Goal: Register for event/course

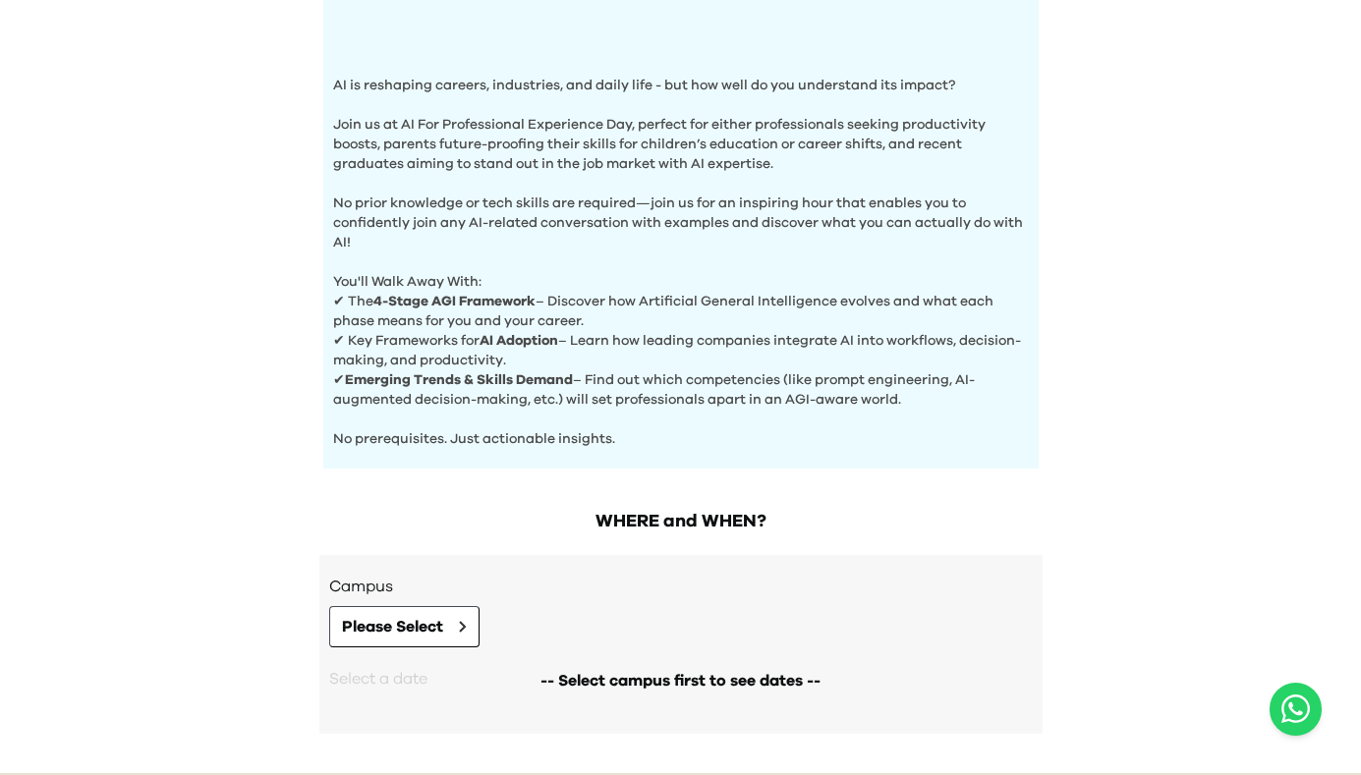
scroll to position [674, 0]
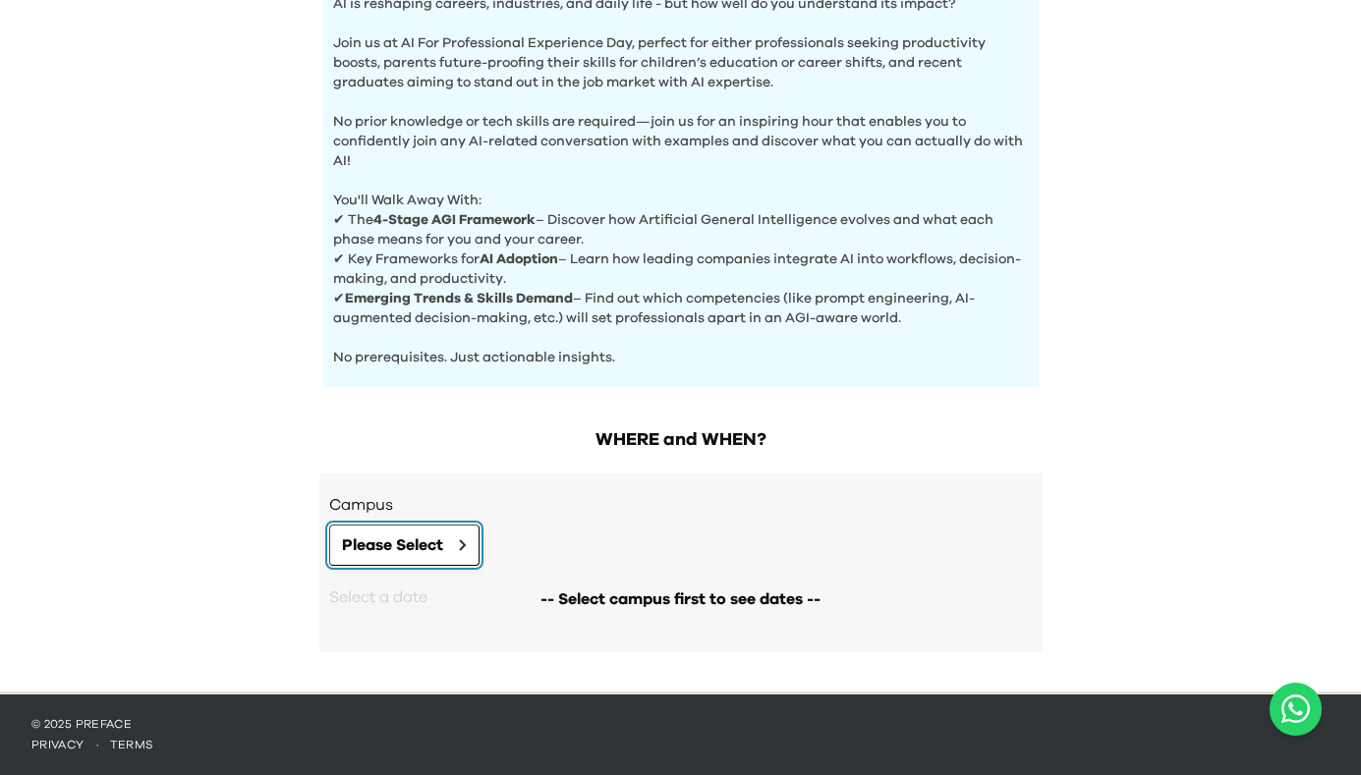
click at [461, 548] on icon at bounding box center [462, 546] width 5 height 10
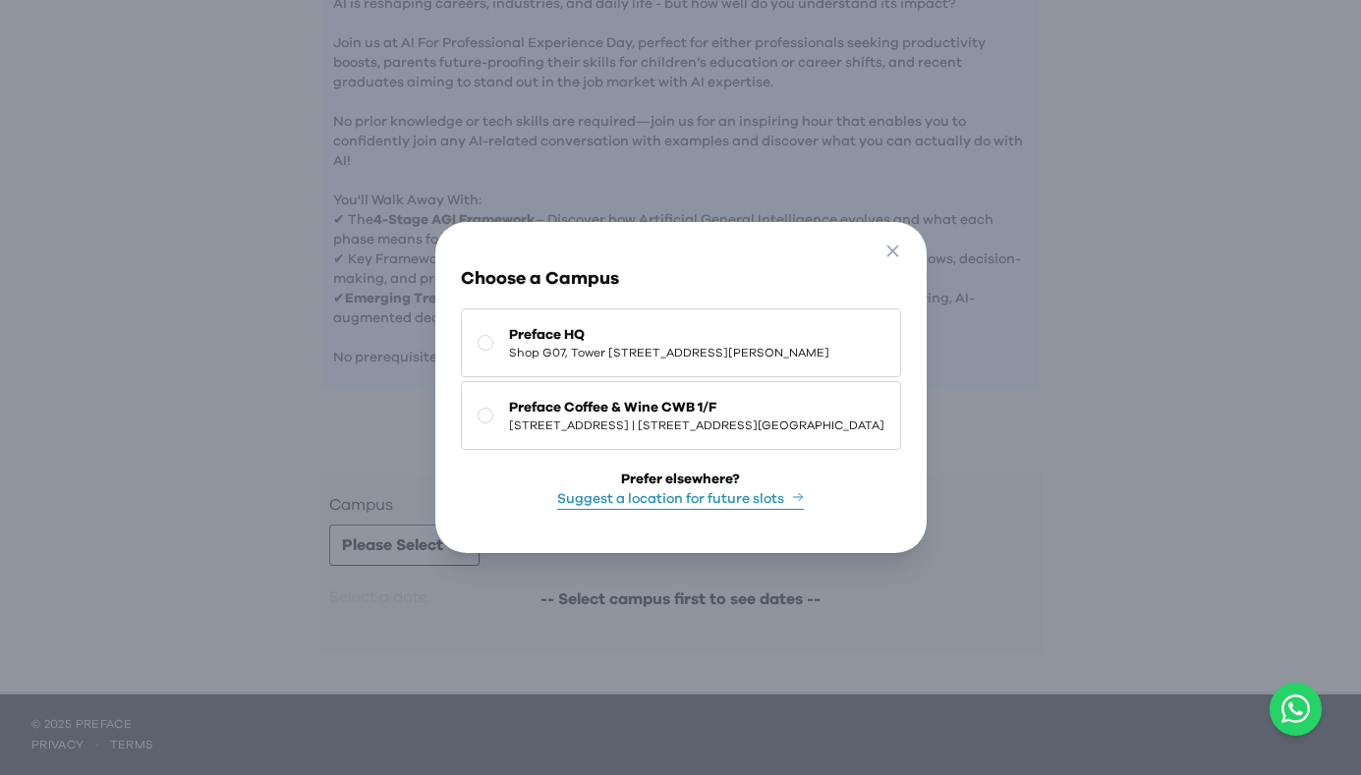
drag, startPoint x: 939, startPoint y: 242, endPoint x: 1008, endPoint y: 241, distance: 69.8
click at [898, 245] on icon "button" at bounding box center [893, 251] width 12 height 12
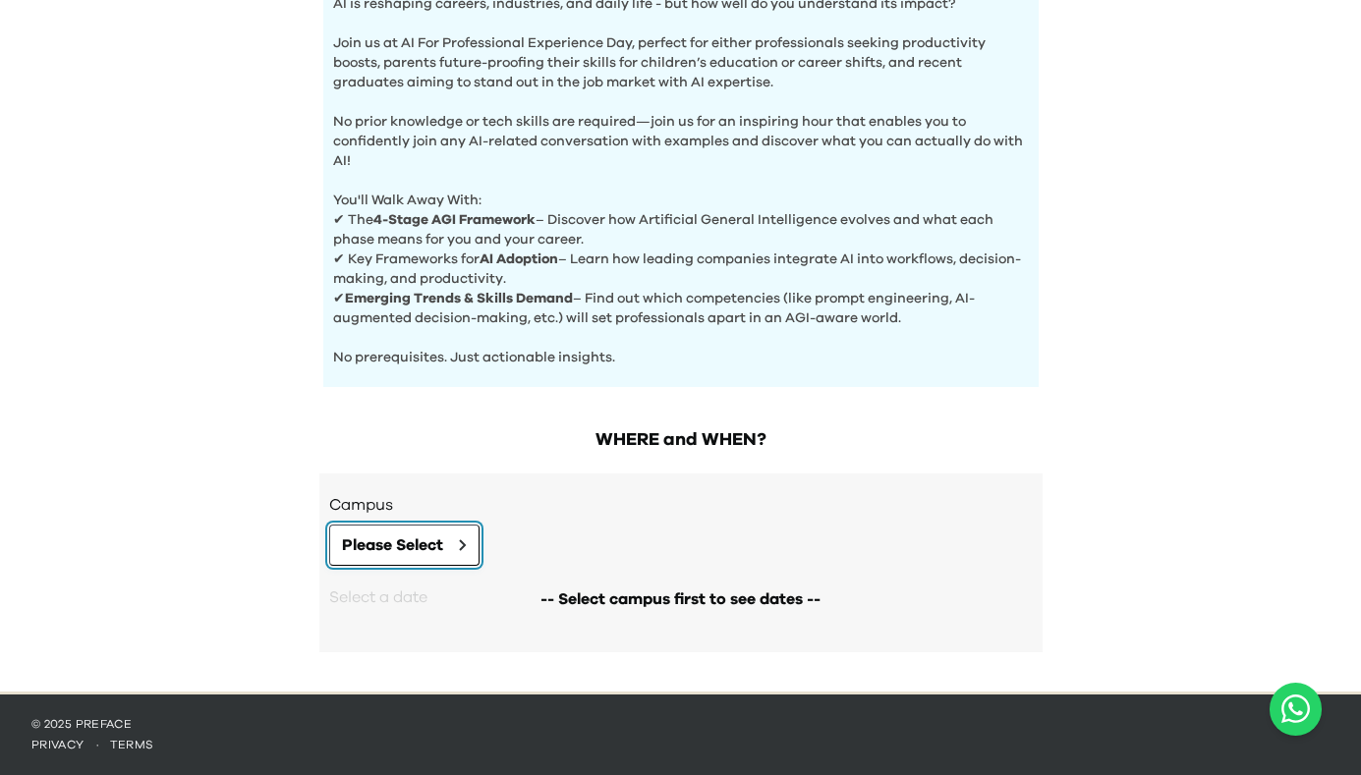
click at [466, 546] on icon at bounding box center [463, 546] width 8 height 12
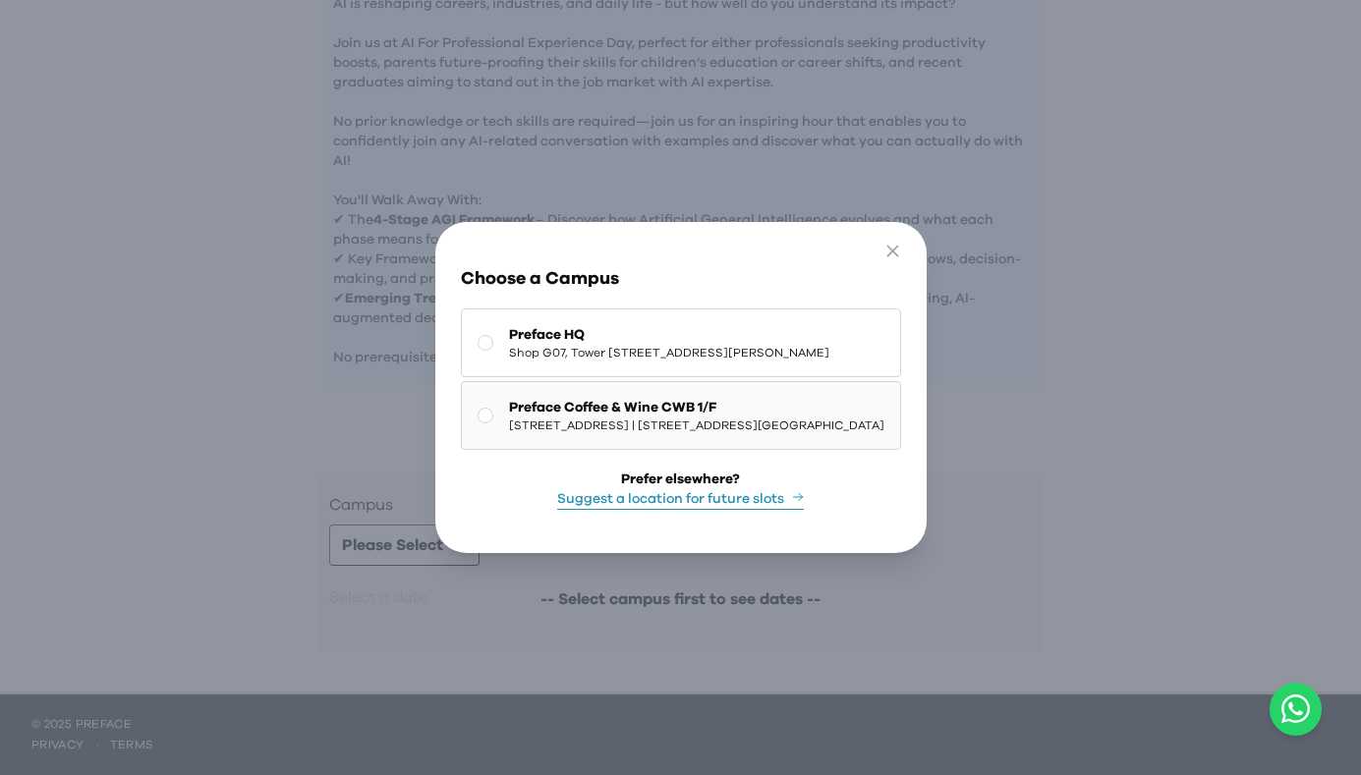
click at [654, 433] on span "[STREET_ADDRESS] | [STREET_ADDRESS][GEOGRAPHIC_DATA]" at bounding box center [696, 426] width 375 height 16
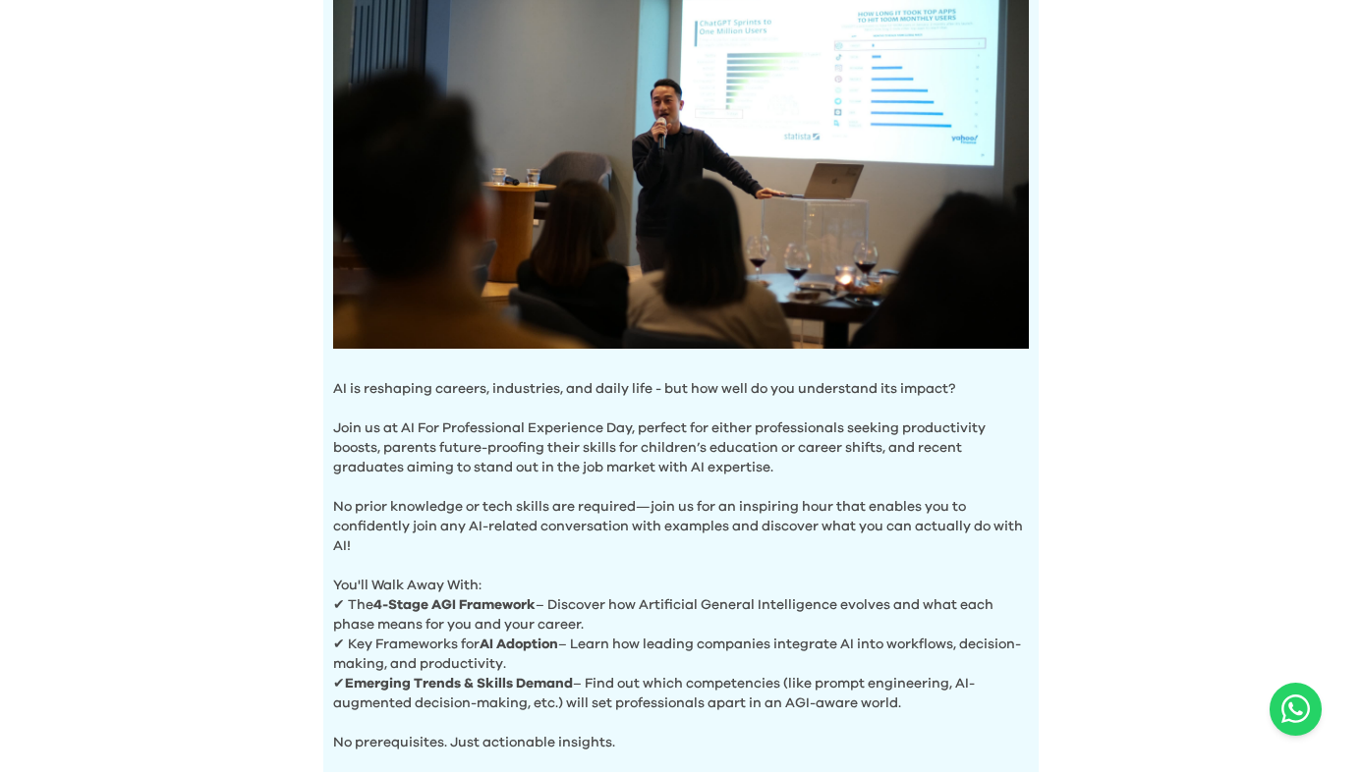
scroll to position [737, 0]
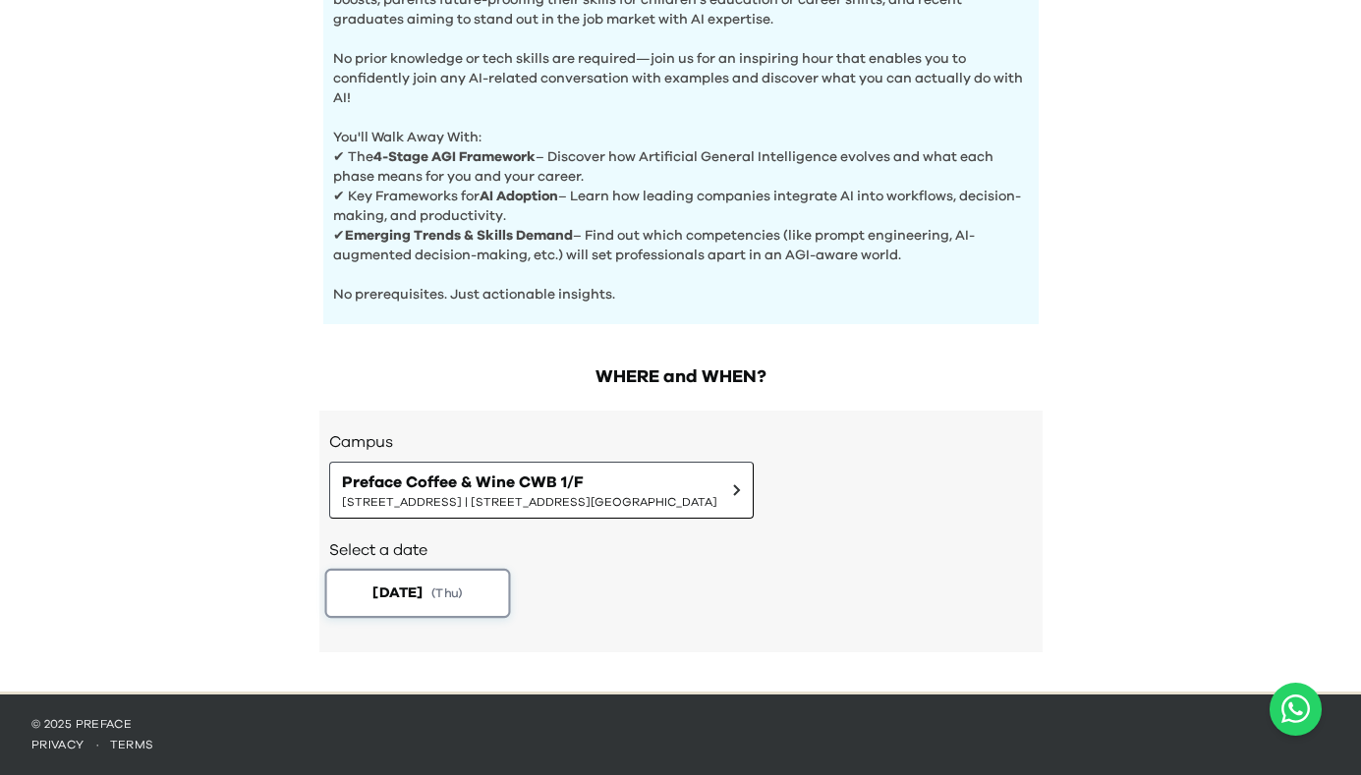
click at [423, 588] on span "[DATE]" at bounding box center [398, 593] width 50 height 21
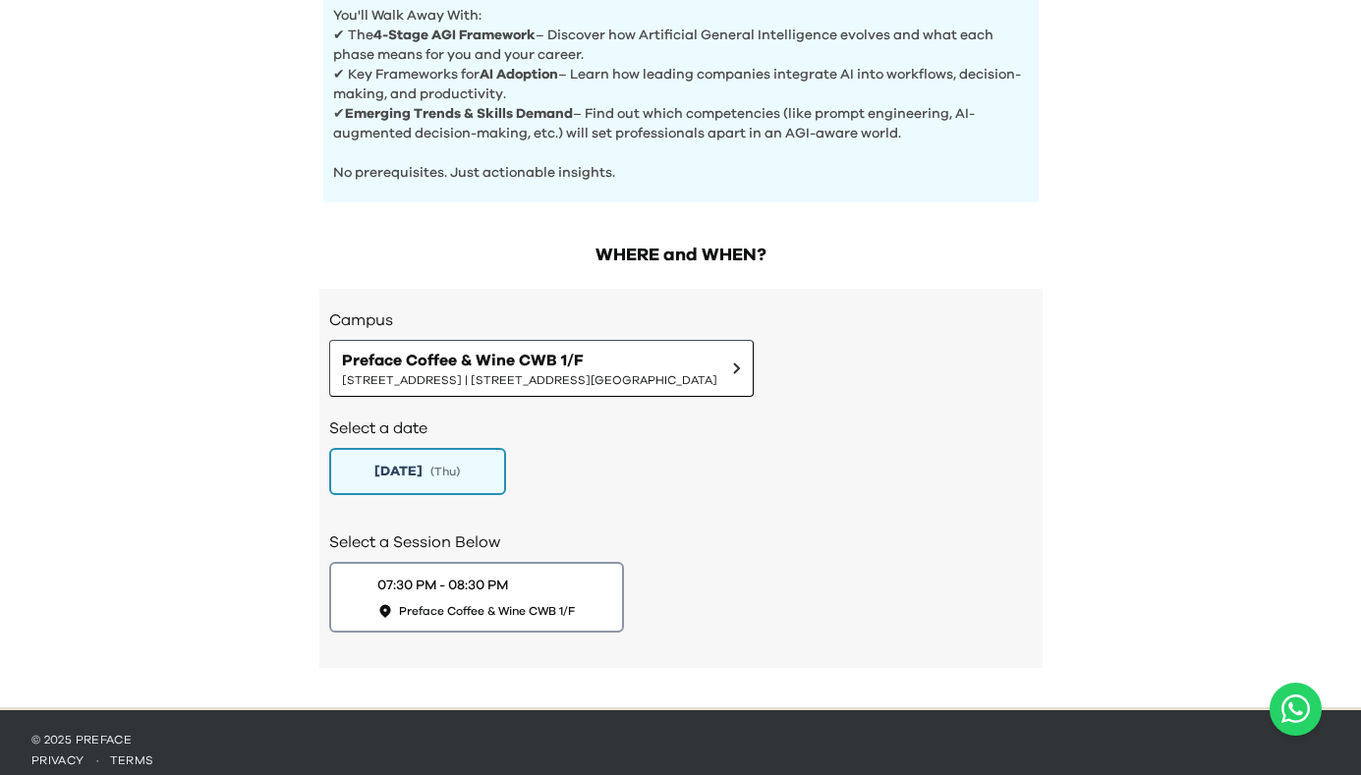
scroll to position [875, 0]
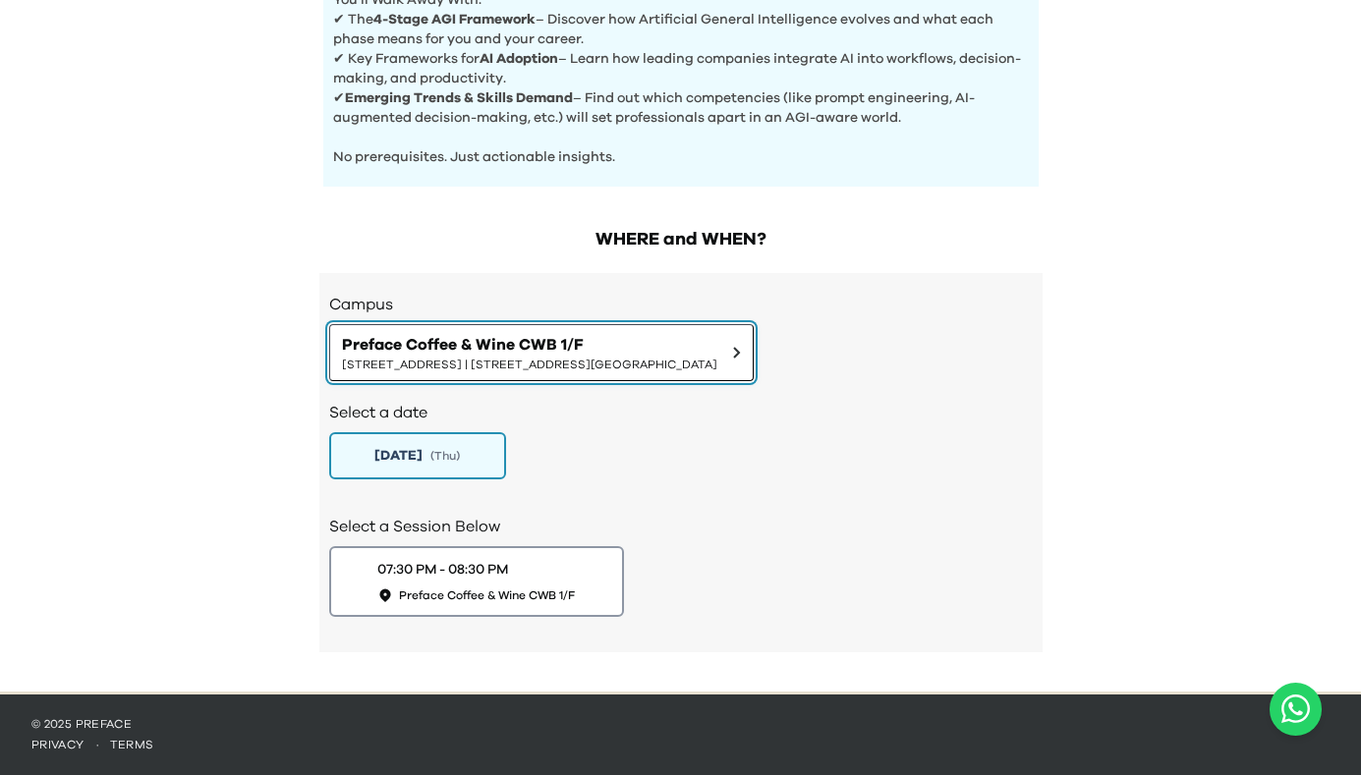
click at [754, 351] on button "Preface Coffee & Wine CWB 1/F 1/F, [STREET_ADDRESS][GEOGRAPHIC_DATA]" at bounding box center [541, 352] width 425 height 57
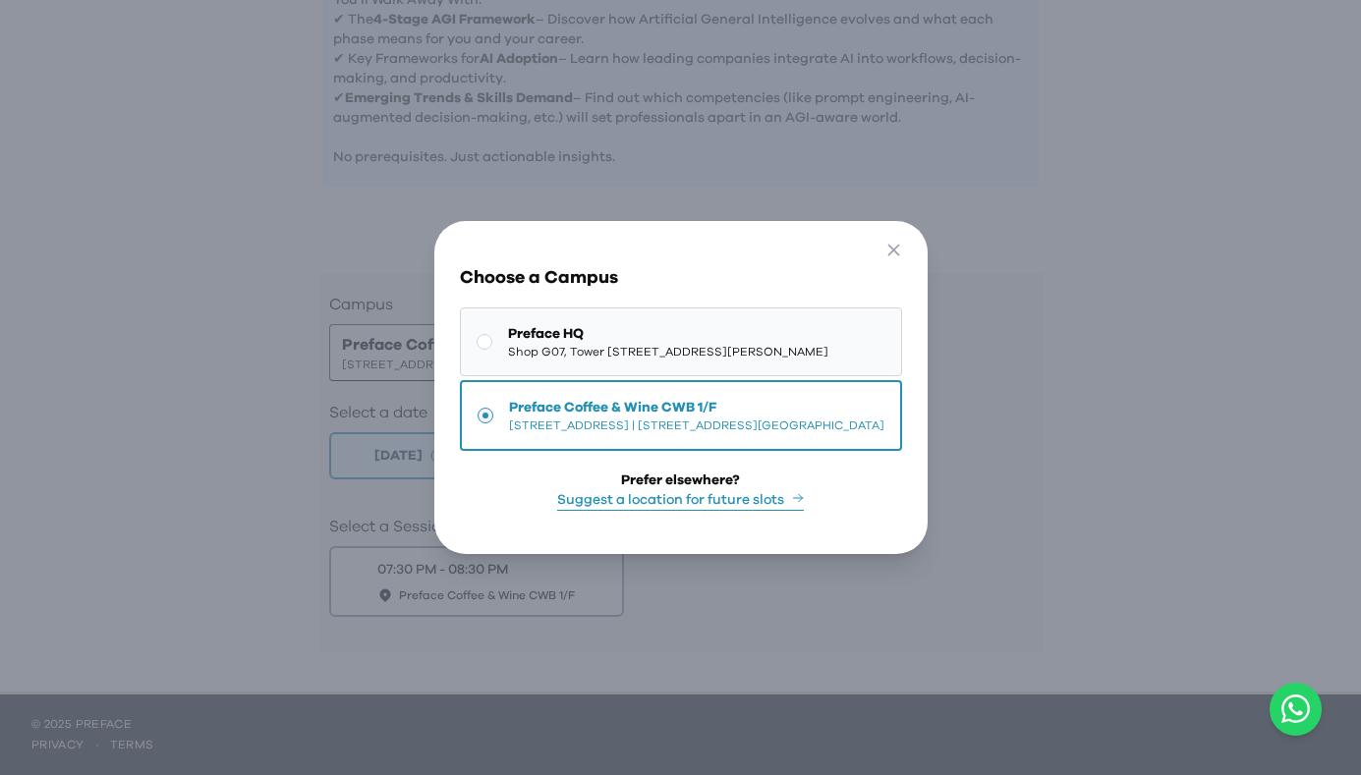
click at [754, 344] on span "Shop G07, Tower [STREET_ADDRESS][PERSON_NAME]" at bounding box center [668, 352] width 320 height 16
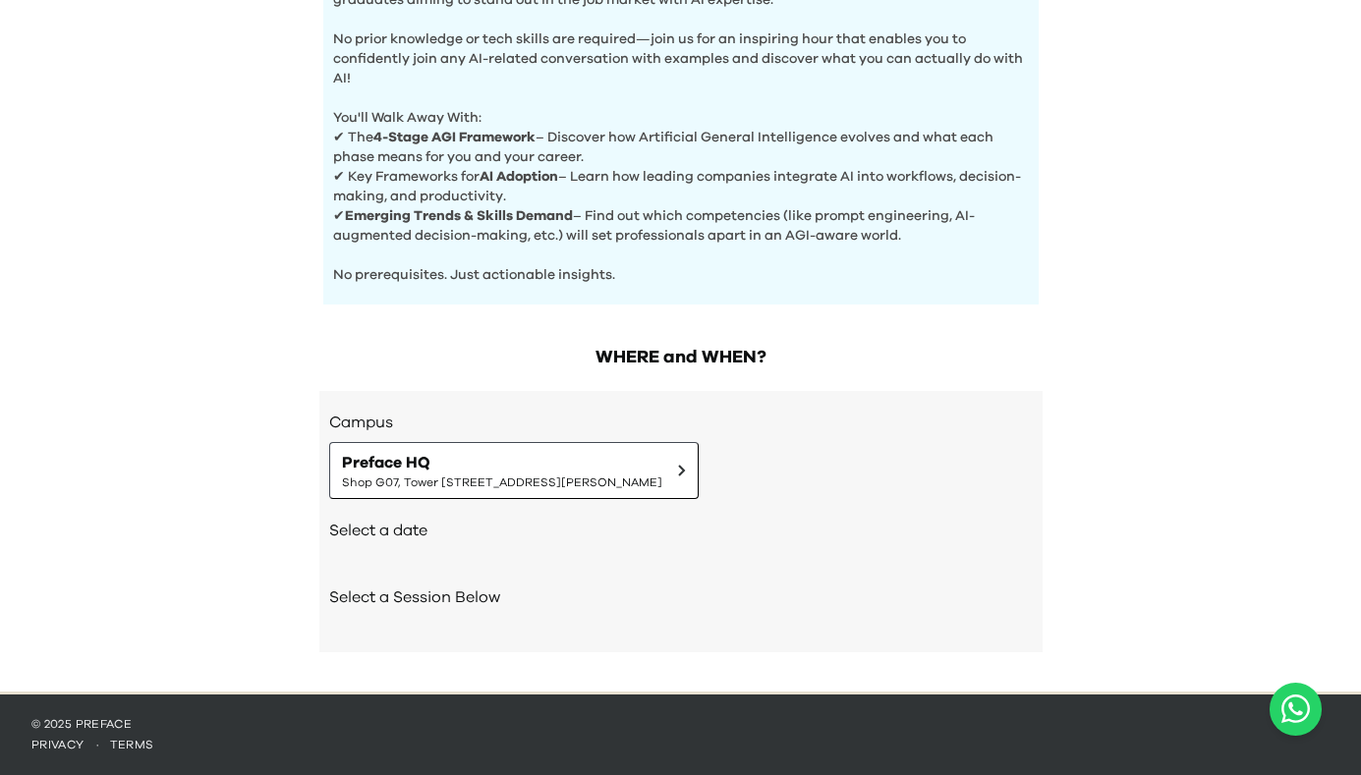
scroll to position [757, 0]
click at [426, 528] on h2 "Select a date" at bounding box center [681, 531] width 704 height 24
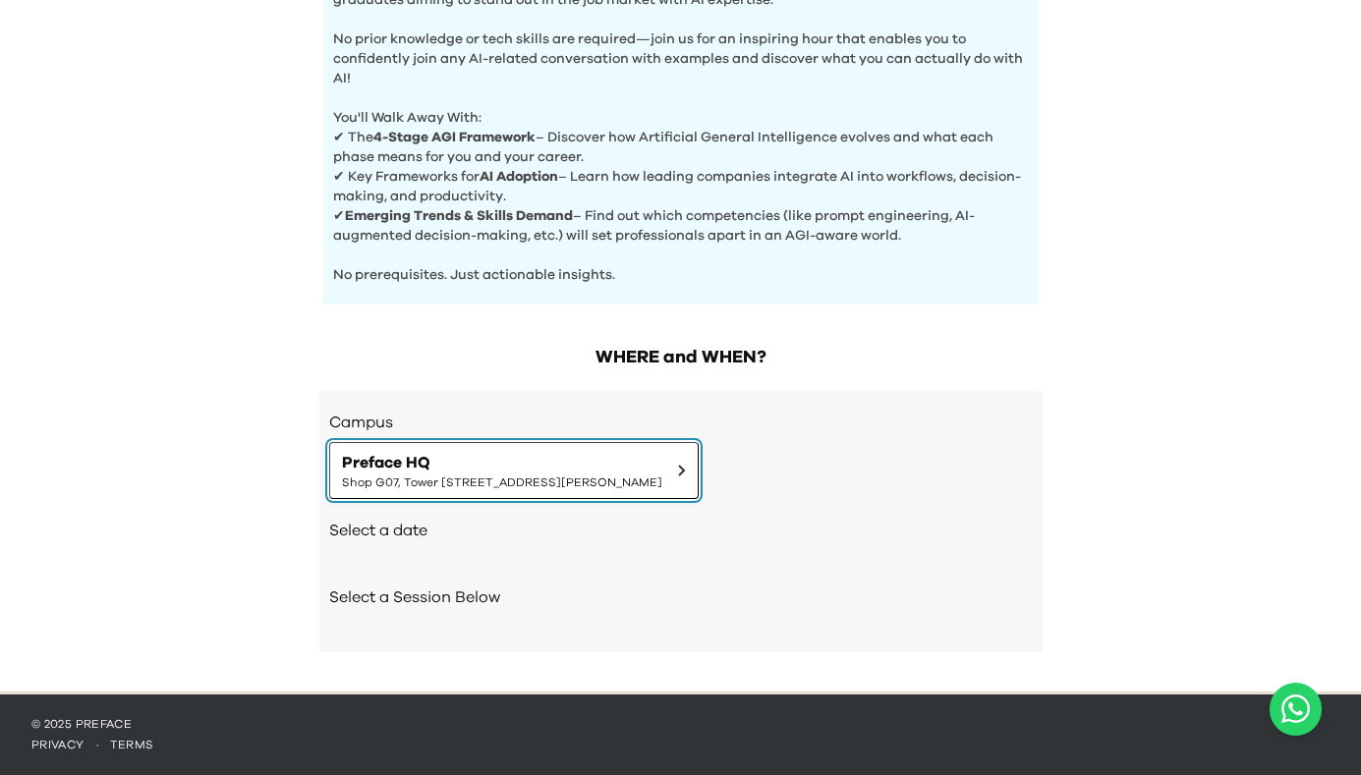
click at [699, 478] on button "Preface HQ Shop G07, Tower [STREET_ADDRESS][PERSON_NAME]" at bounding box center [514, 470] width 370 height 57
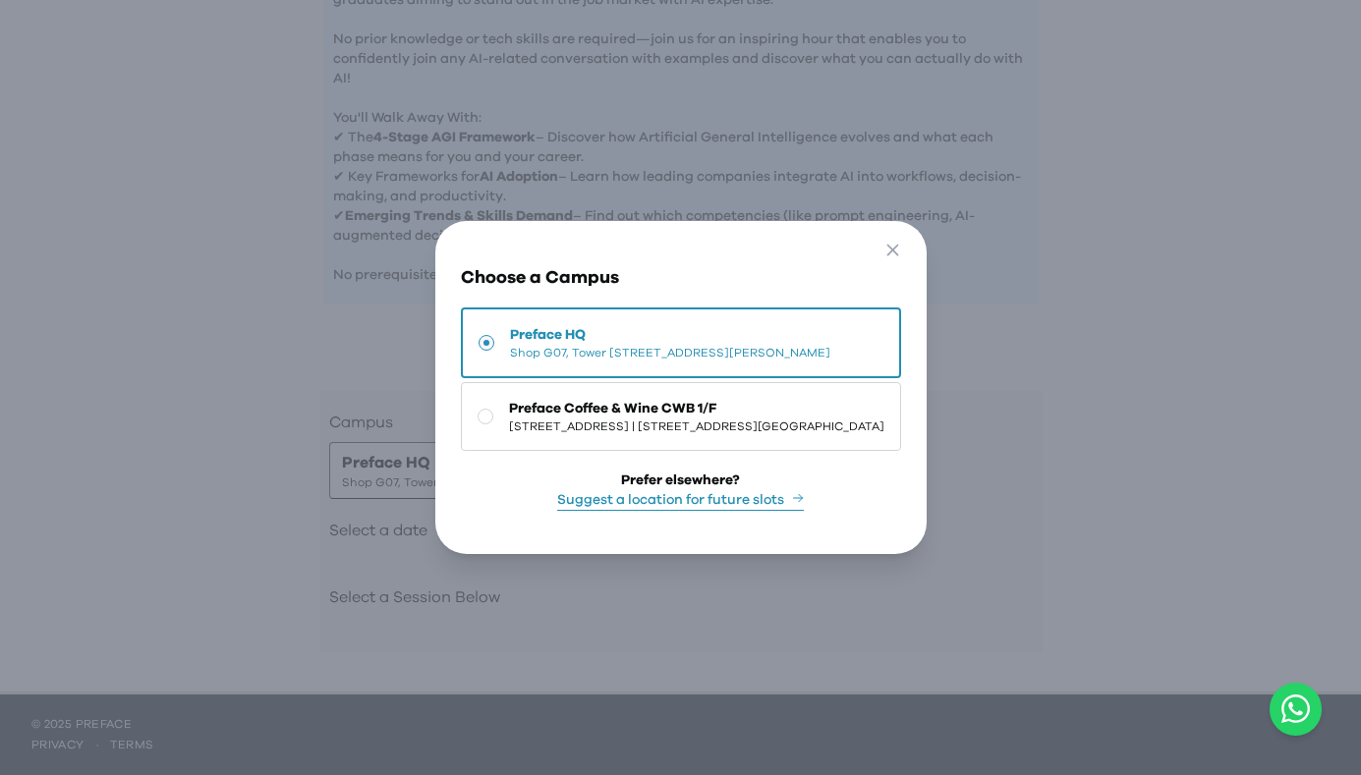
click at [757, 345] on span "Shop G07, Tower [STREET_ADDRESS][PERSON_NAME]" at bounding box center [670, 353] width 320 height 16
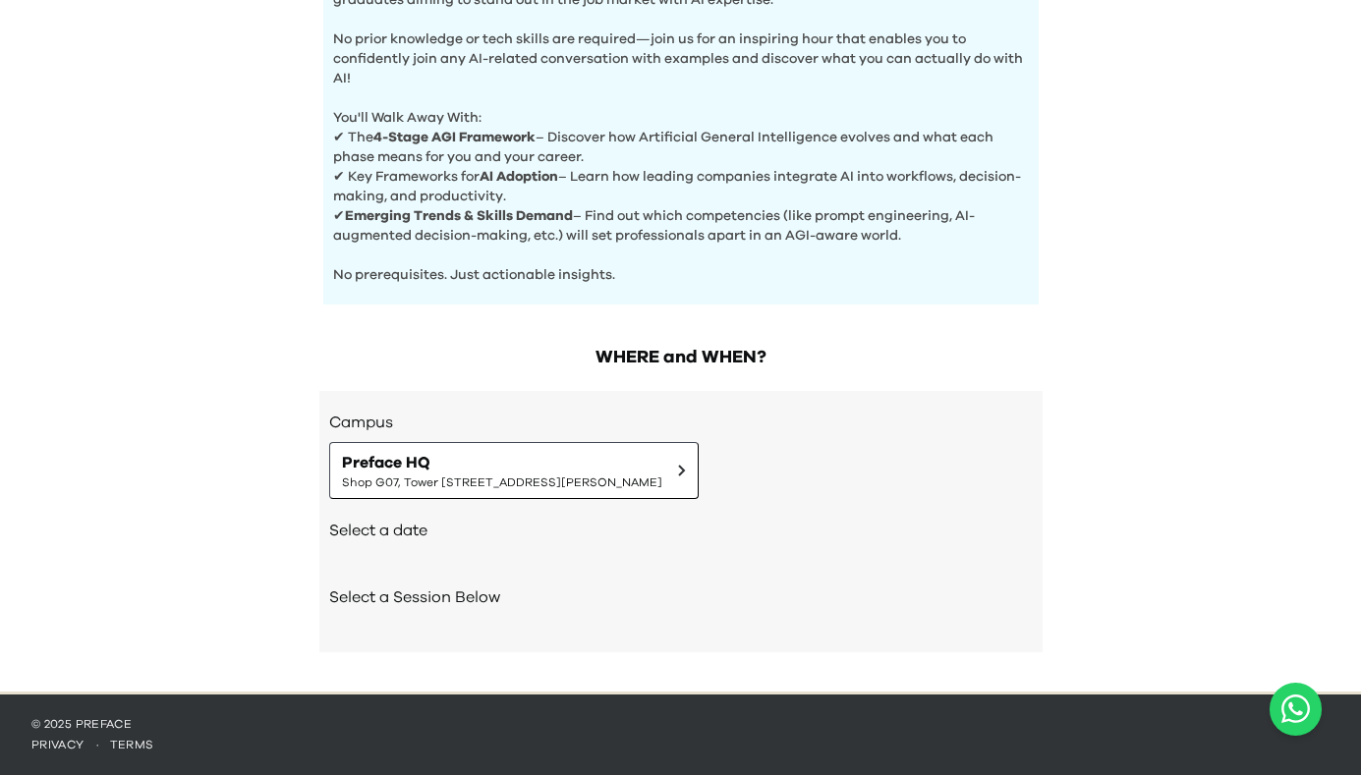
click at [394, 582] on div "Select a Session Below" at bounding box center [681, 599] width 704 height 67
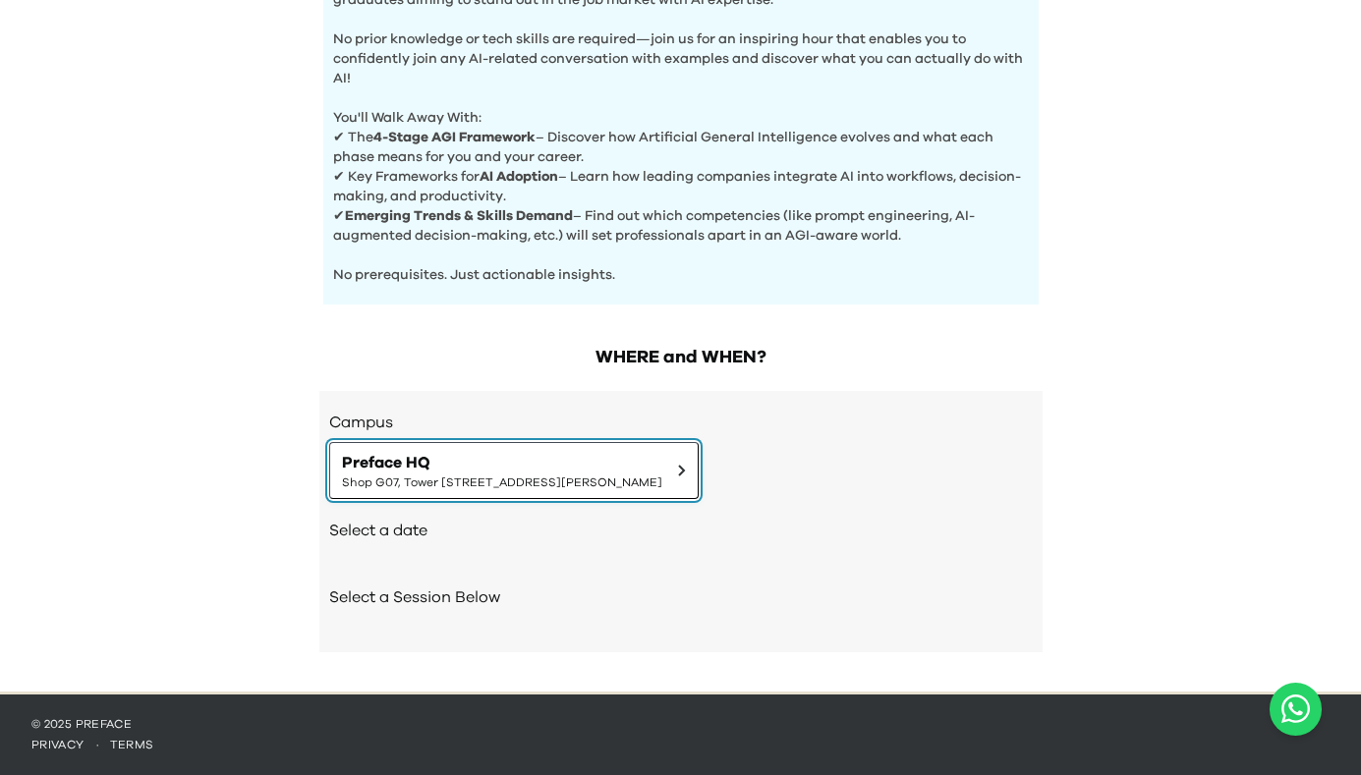
click at [561, 462] on span "Preface HQ" at bounding box center [502, 463] width 320 height 24
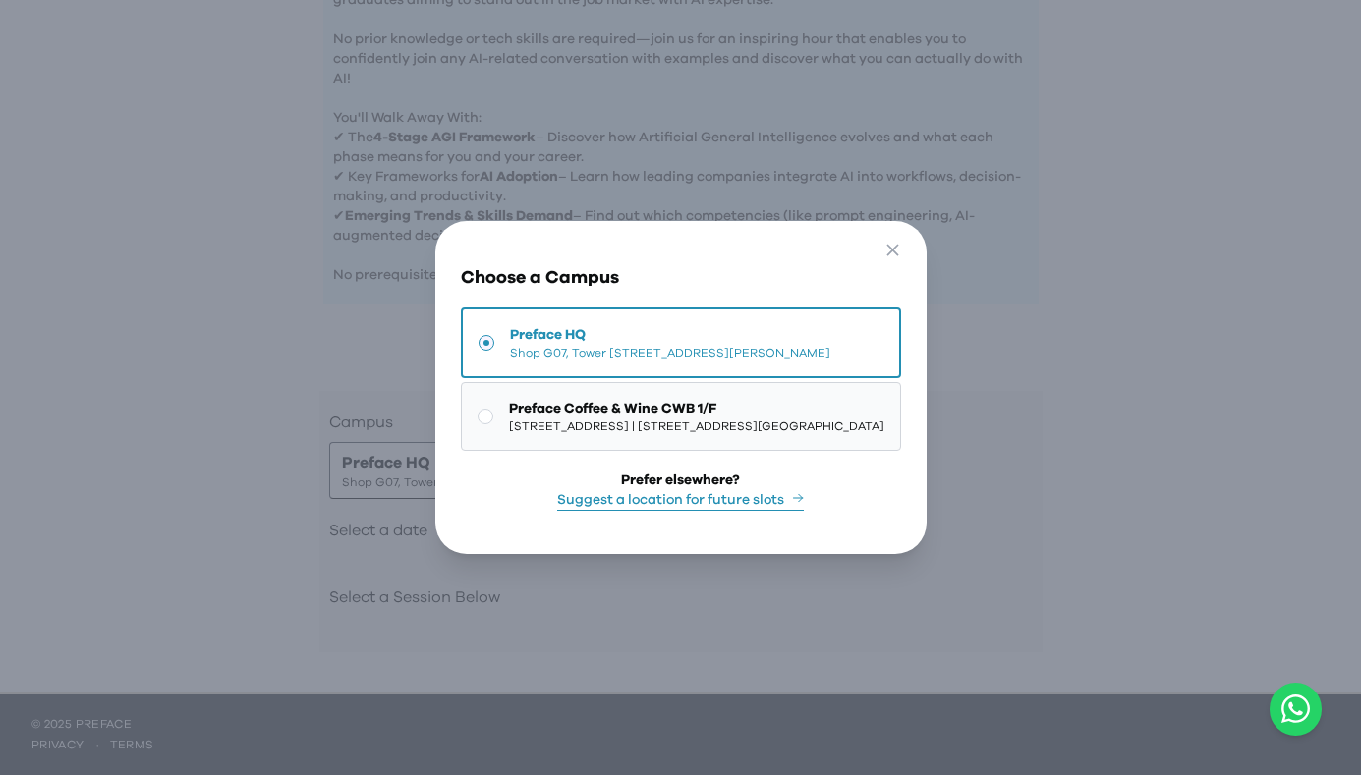
click at [584, 426] on span "[STREET_ADDRESS] | [STREET_ADDRESS][GEOGRAPHIC_DATA]" at bounding box center [696, 427] width 375 height 16
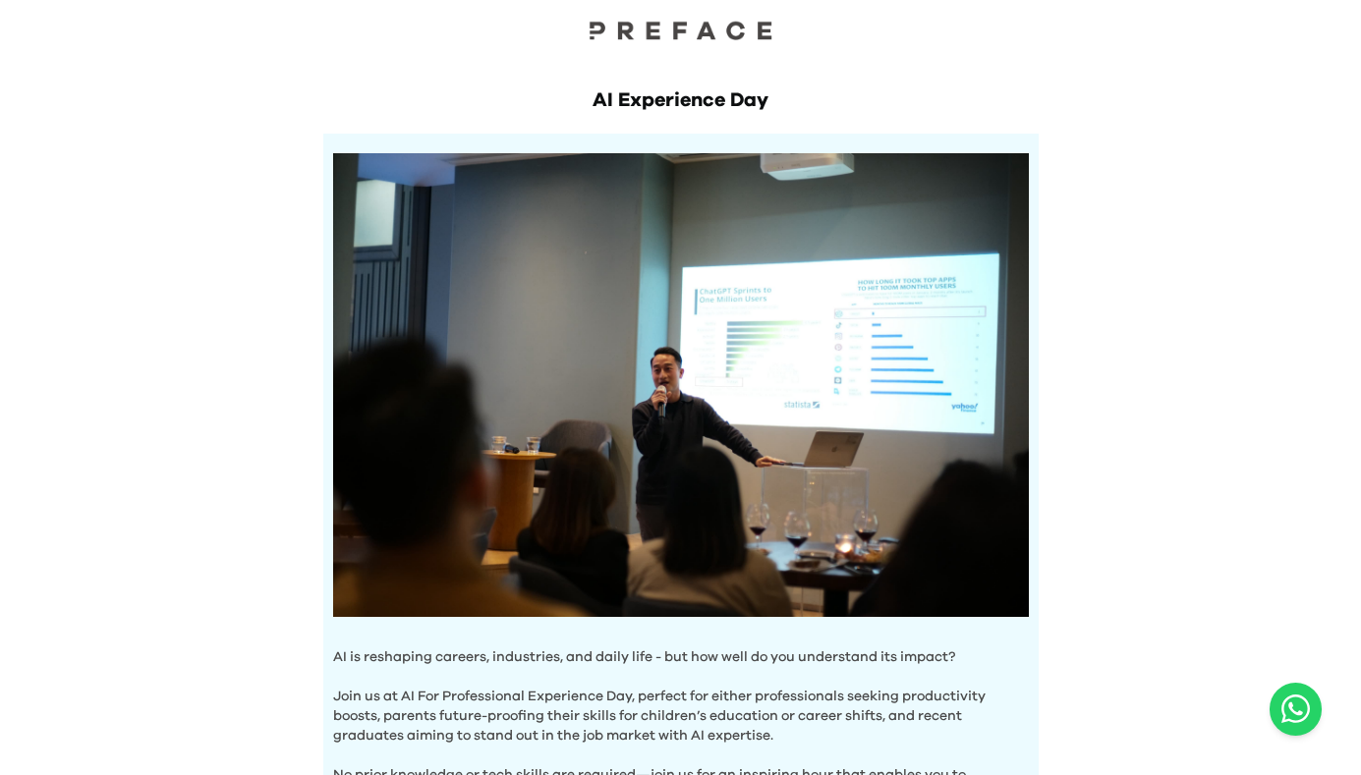
scroll to position [0, 0]
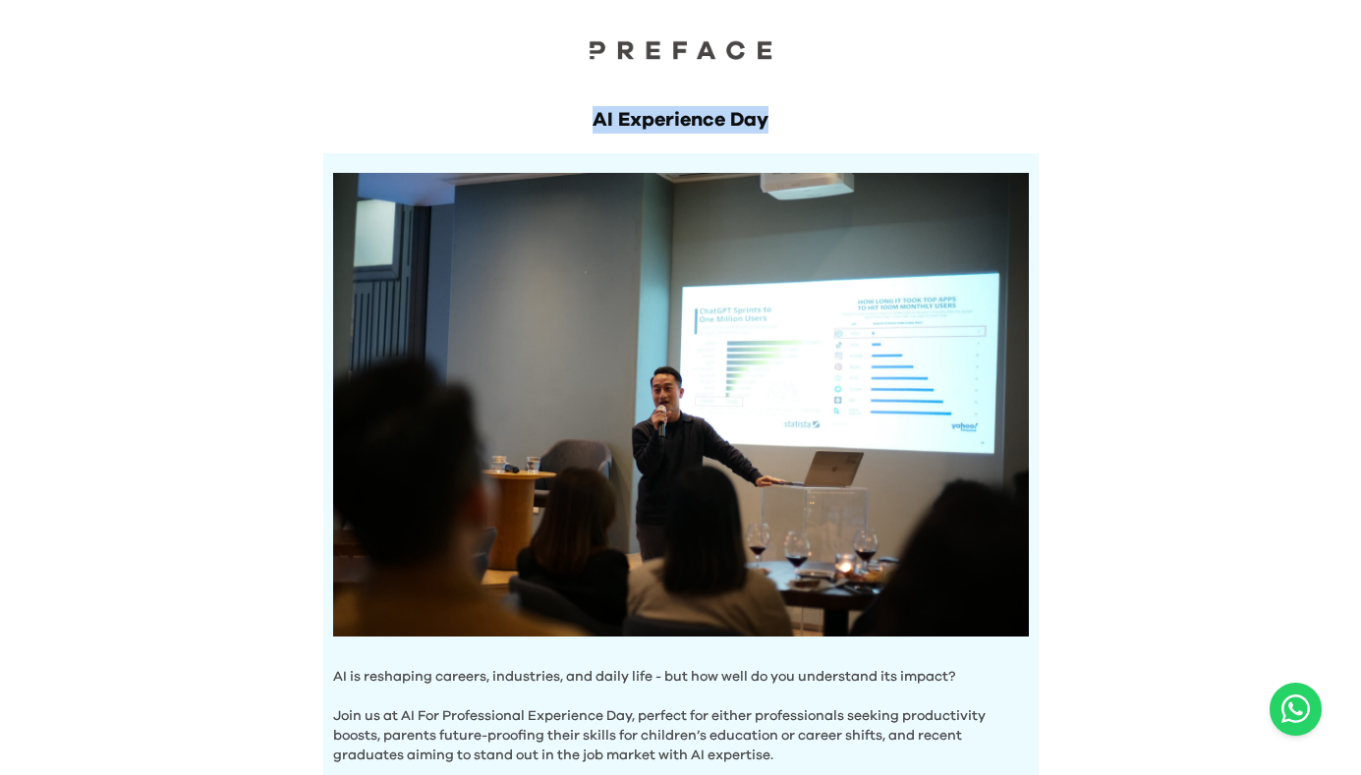
drag, startPoint x: 594, startPoint y: 120, endPoint x: 821, endPoint y: 133, distance: 227.4
click at [821, 133] on h1 "AI Experience Day" at bounding box center [681, 120] width 716 height 28
